Goal: Find contact information: Find contact information

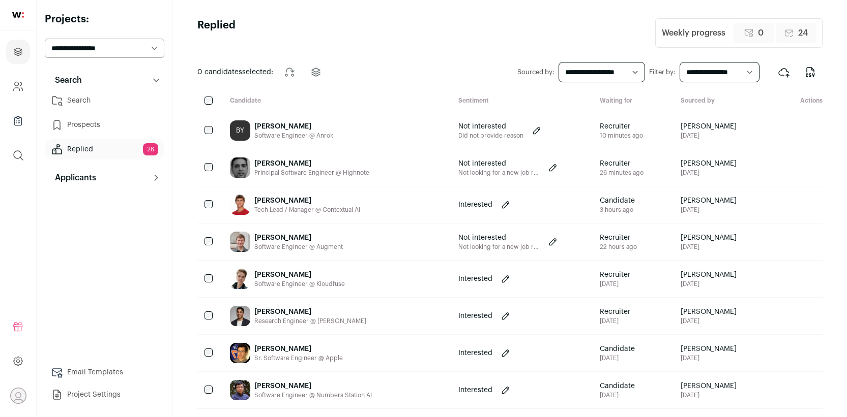
click at [289, 176] on div "Principal Software Engineer @ Highnote" at bounding box center [311, 173] width 115 height 8
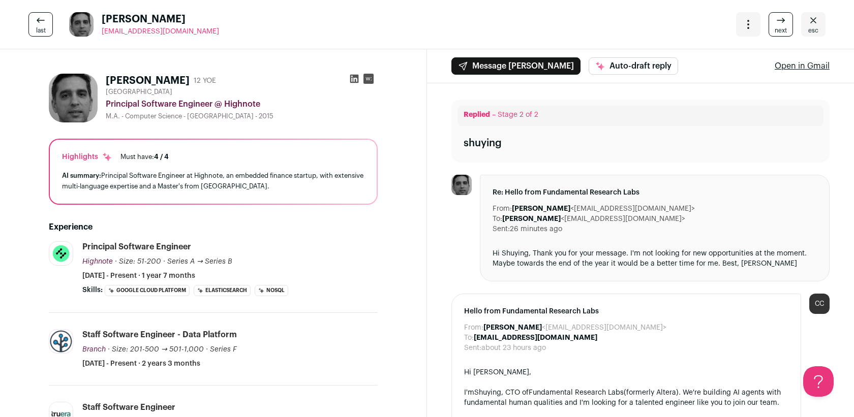
click at [349, 78] on icon at bounding box center [354, 79] width 10 height 10
click at [791, 32] on div "More actions Change project Move to a different project Change primary email Up…" at bounding box center [780, 24] width 89 height 24
click at [801, 30] on link "esc" at bounding box center [813, 24] width 24 height 24
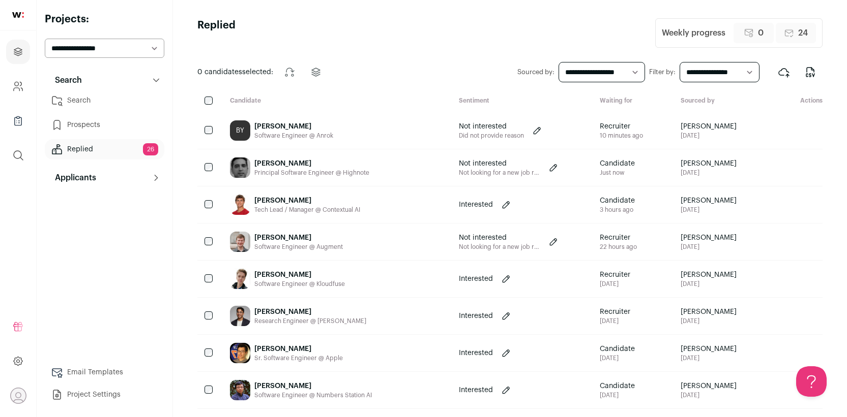
click at [338, 278] on div "[PERSON_NAME]" at bounding box center [299, 275] width 91 height 10
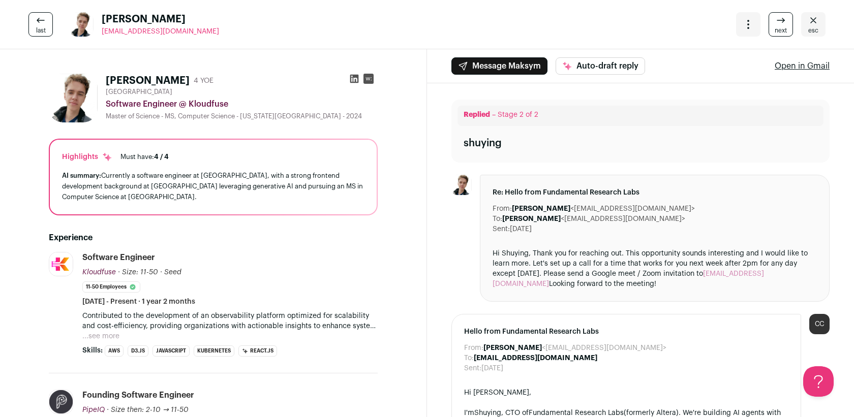
click at [349, 79] on icon at bounding box center [354, 79] width 10 height 10
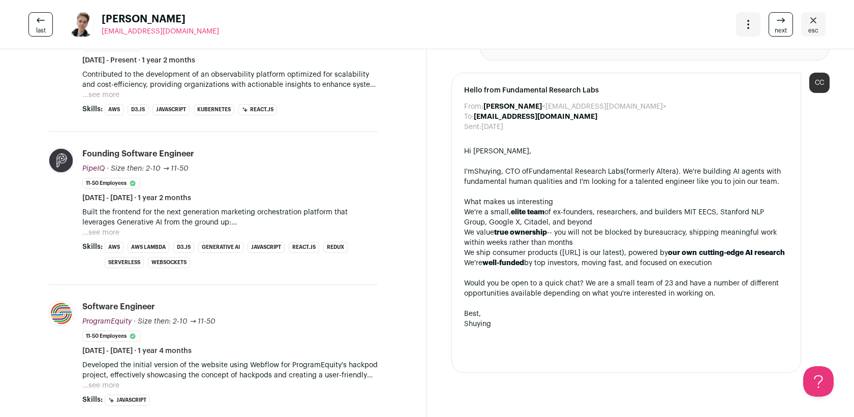
scroll to position [276, 0]
